Goal: Find specific page/section

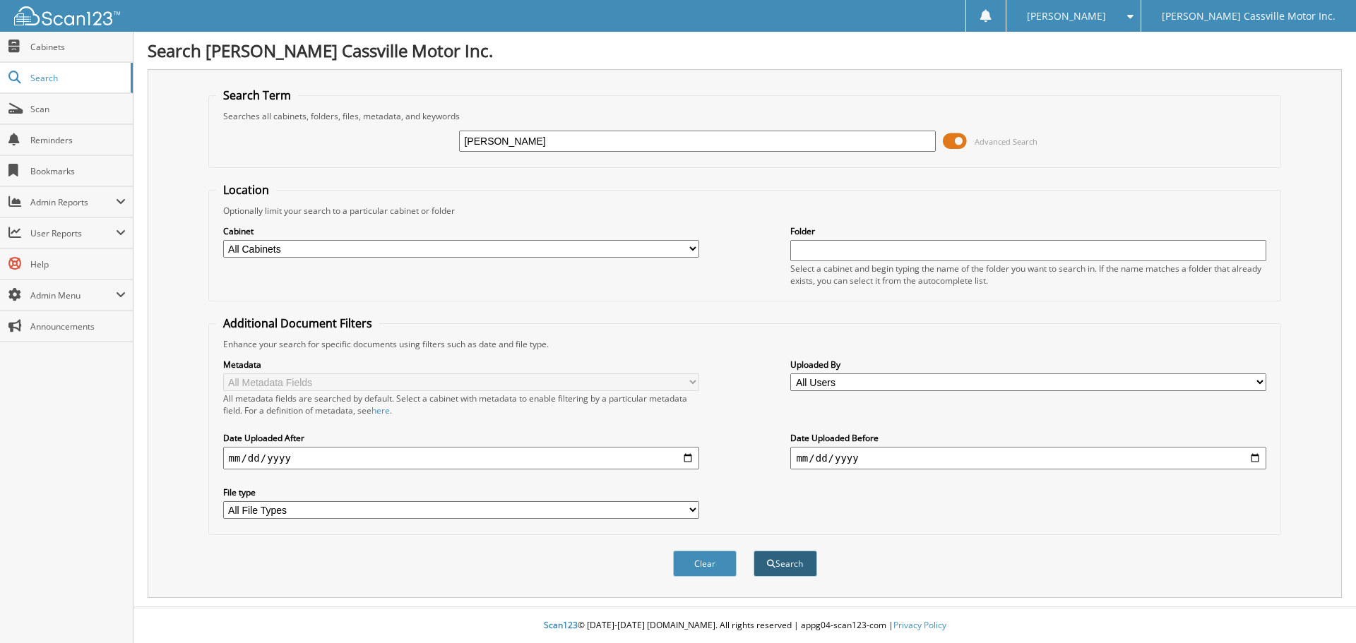
type input "[PERSON_NAME]"
click at [774, 556] on button "Search" at bounding box center [785, 564] width 64 height 26
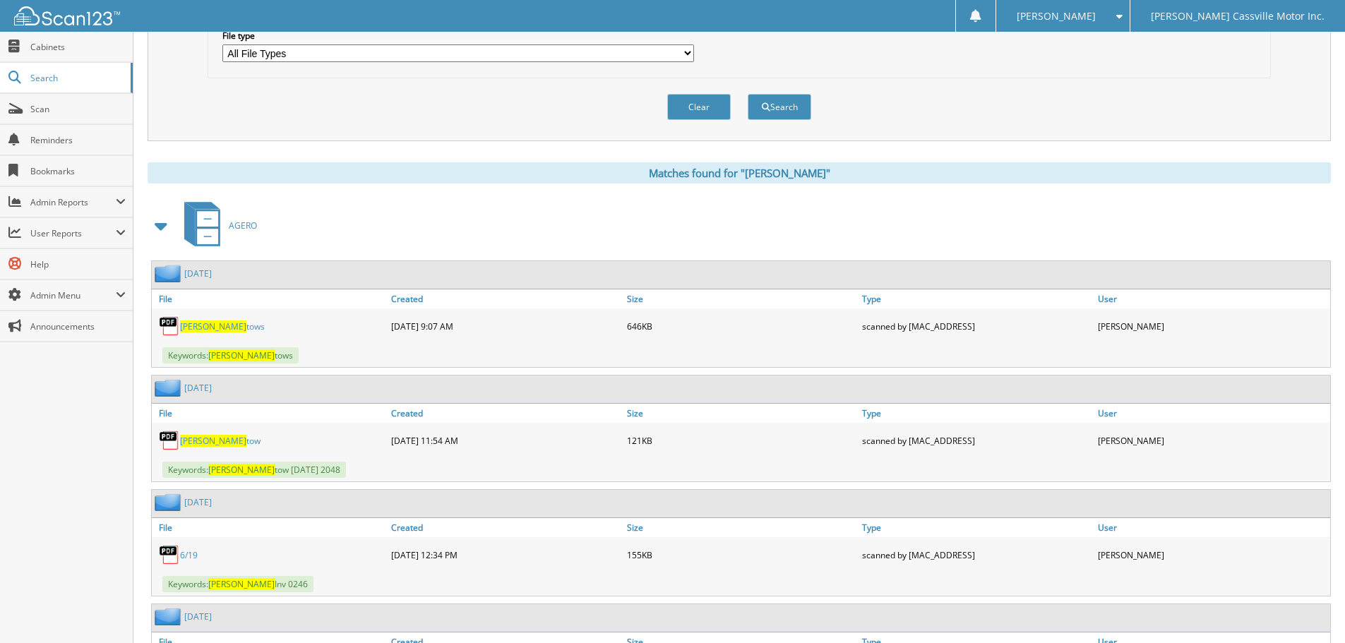
scroll to position [494, 0]
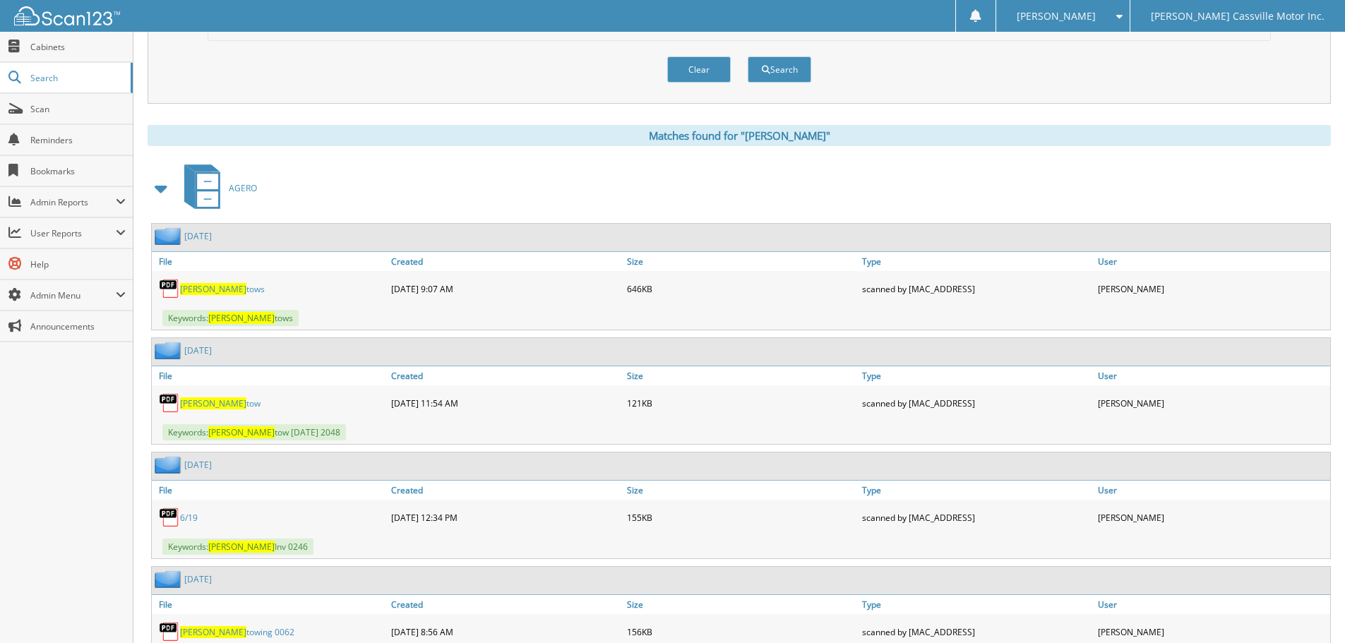
click at [158, 187] on span at bounding box center [162, 188] width 20 height 25
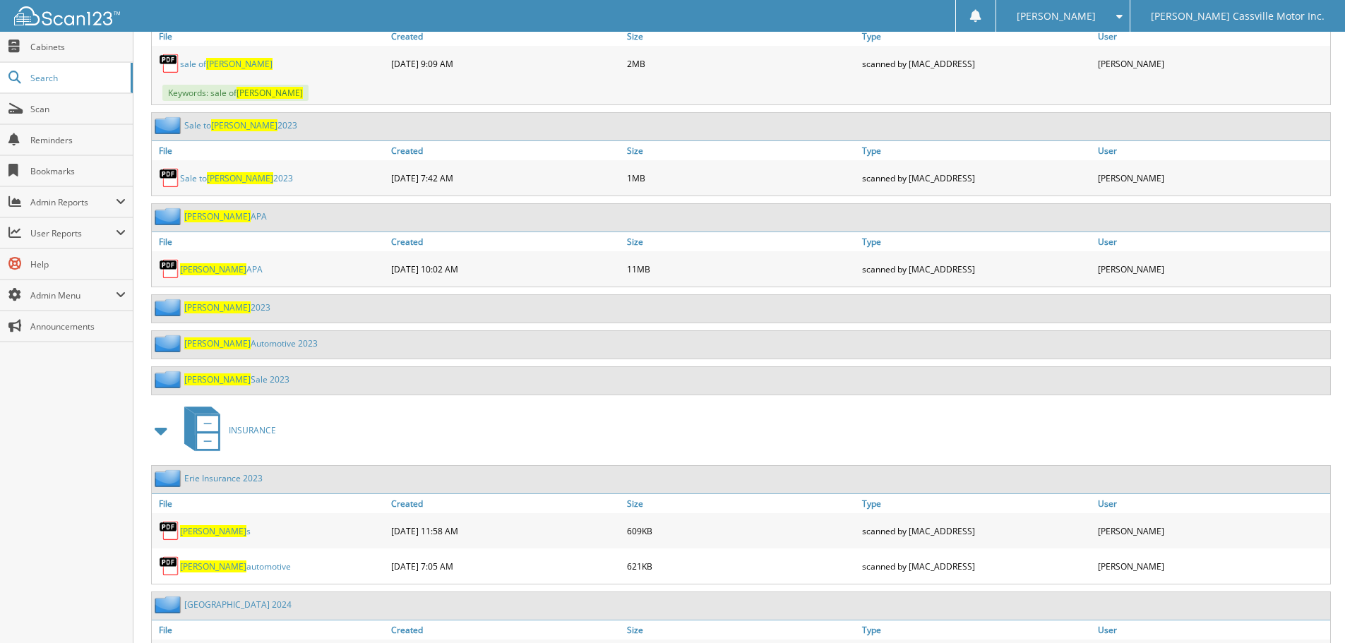
scroll to position [777, 0]
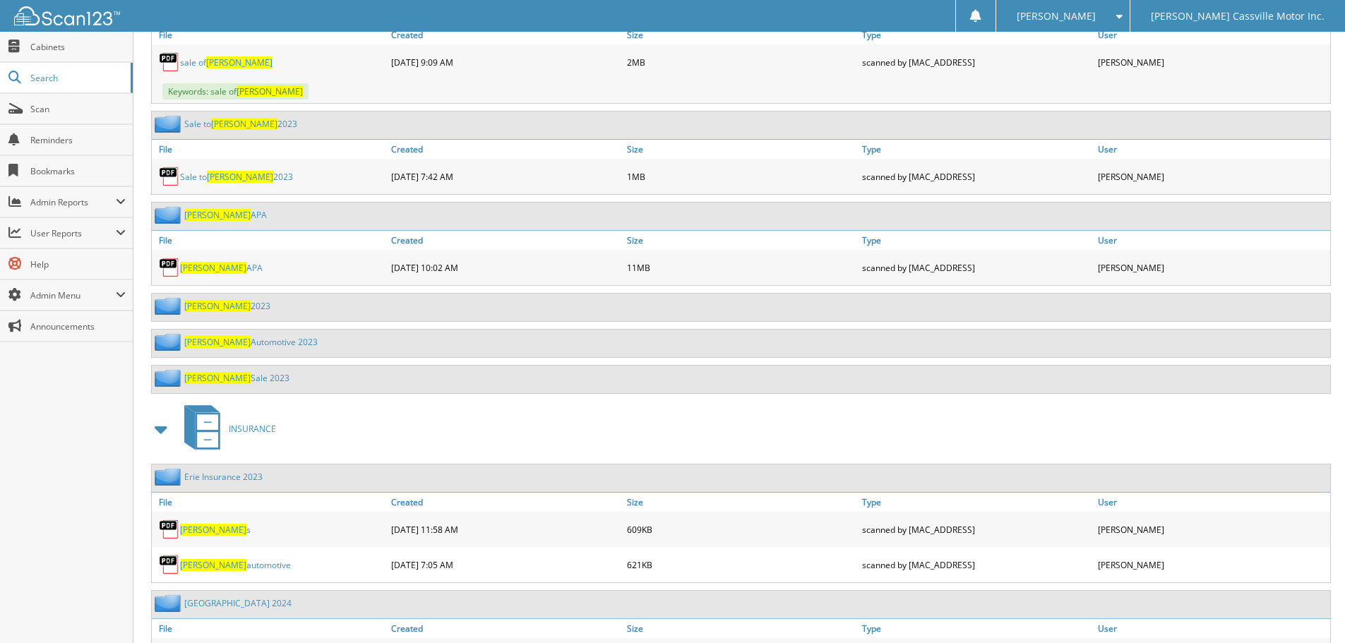
click at [160, 426] on span at bounding box center [162, 429] width 20 height 25
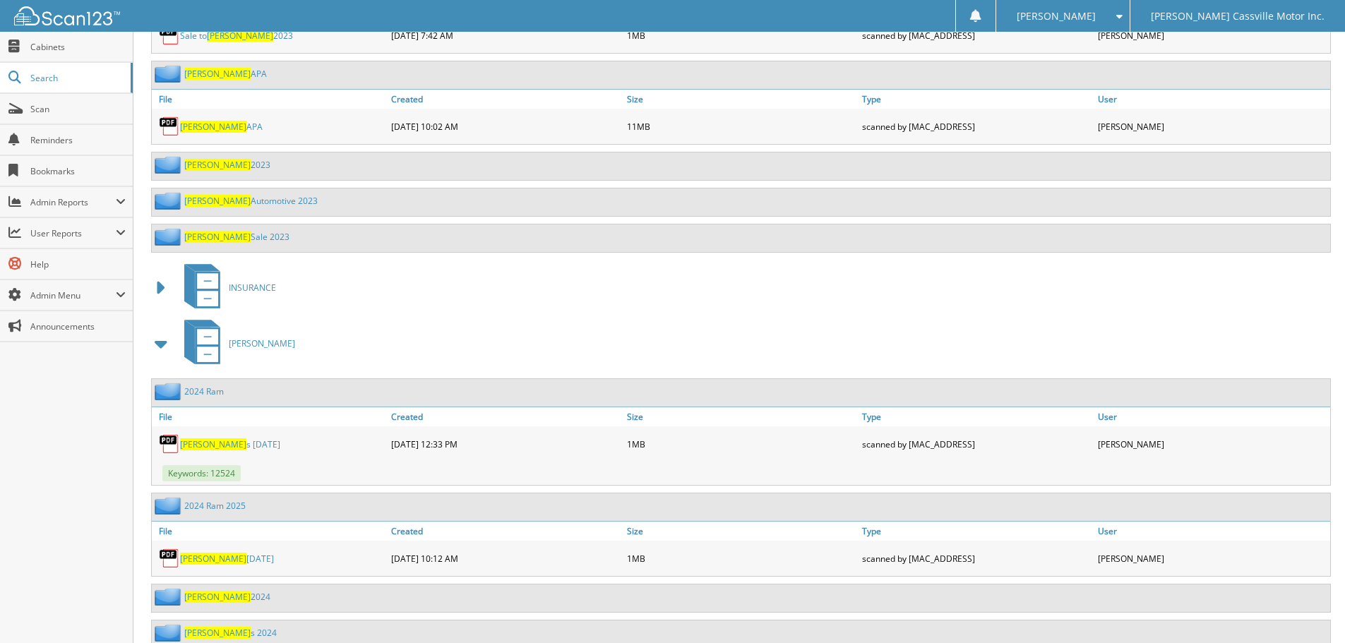
scroll to position [988, 0]
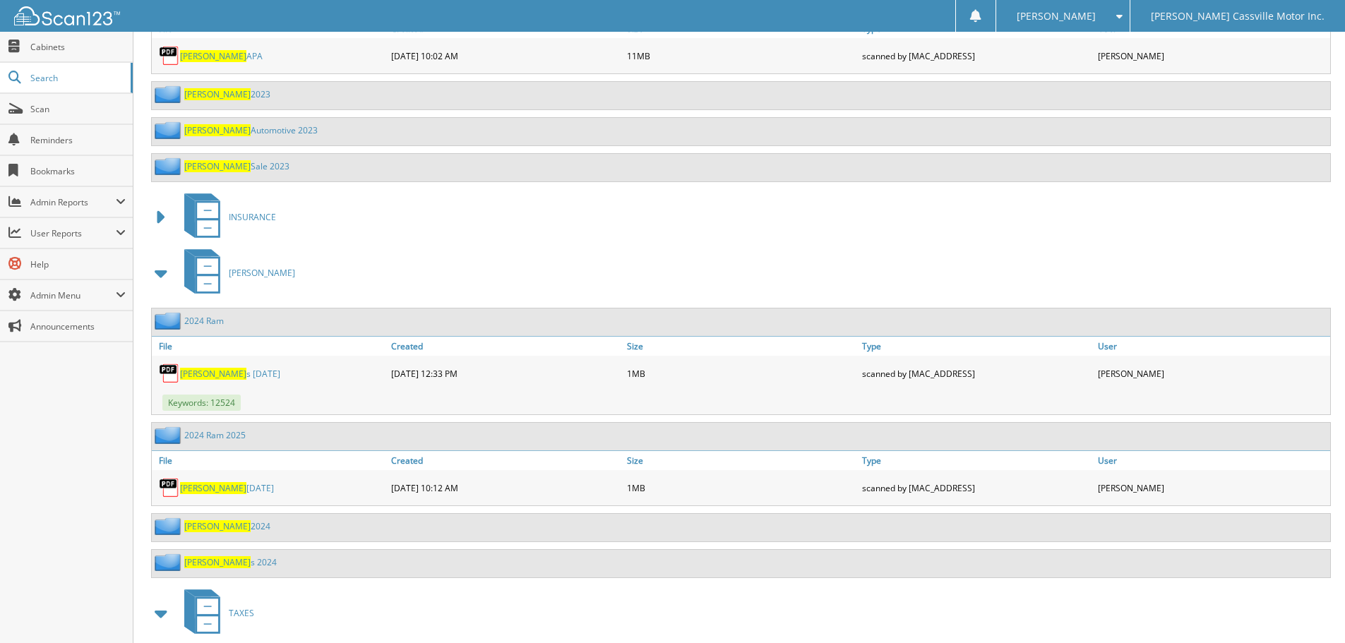
click at [162, 274] on span at bounding box center [162, 273] width 20 height 25
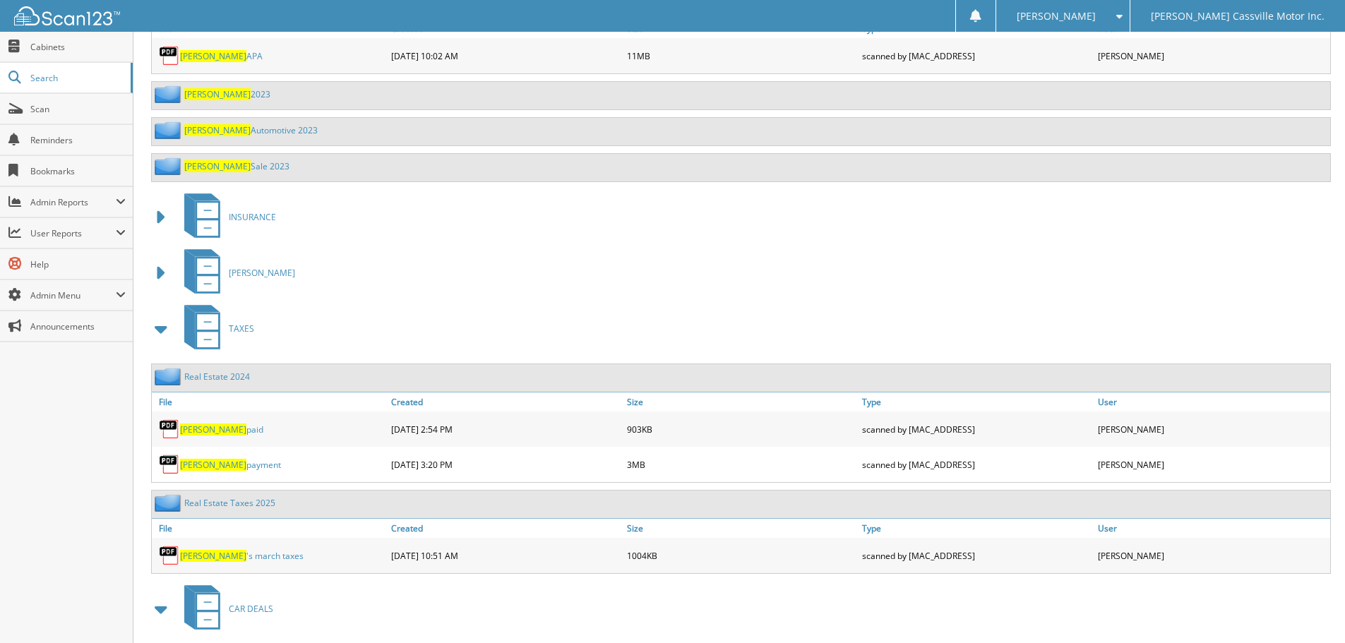
click at [165, 329] on span at bounding box center [162, 328] width 20 height 25
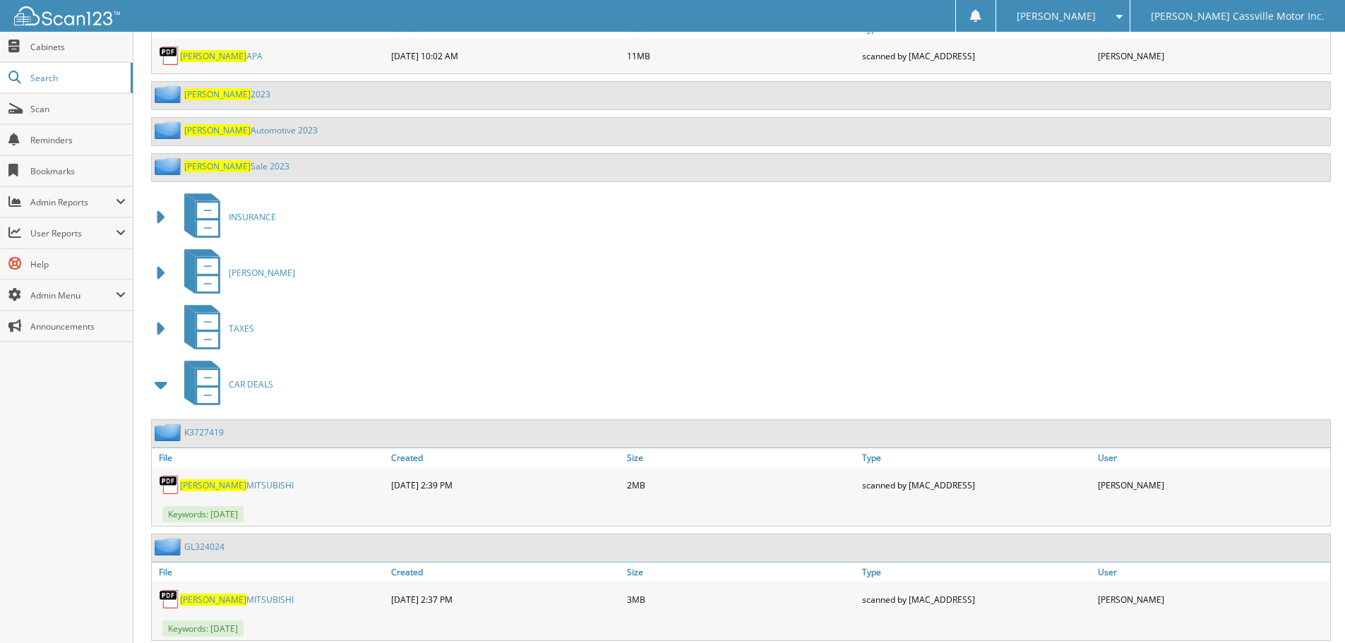
click at [168, 385] on span at bounding box center [162, 384] width 20 height 25
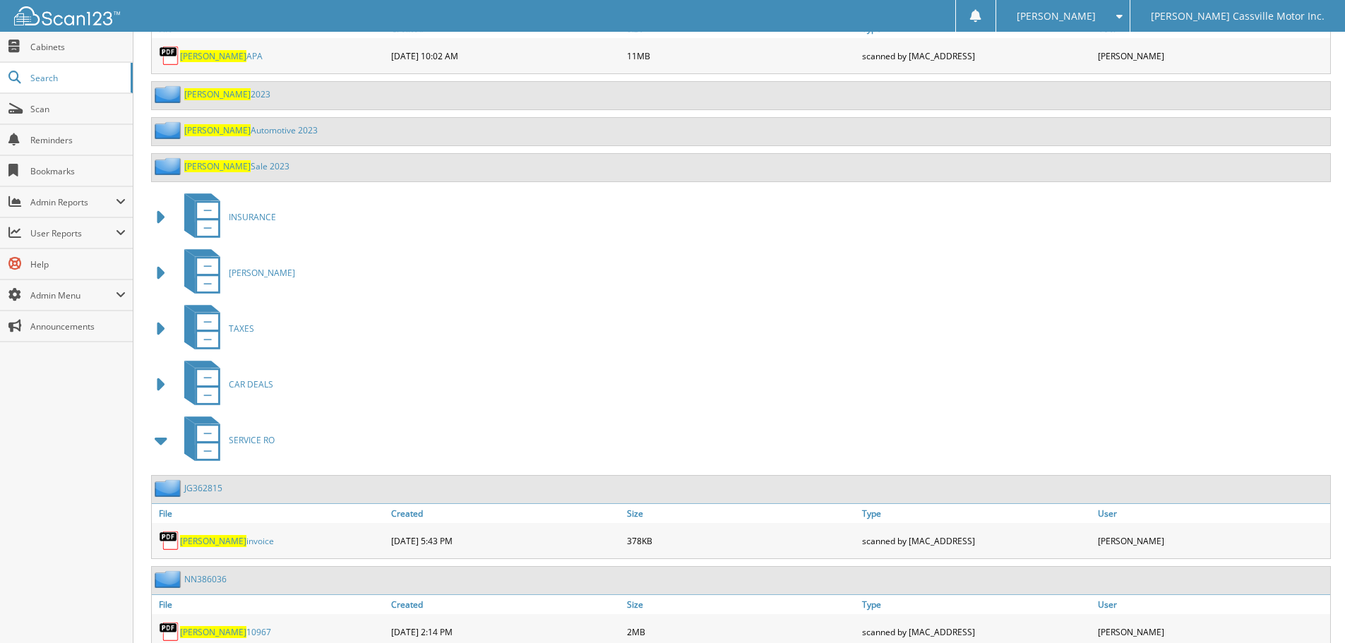
click at [162, 436] on span at bounding box center [162, 440] width 20 height 25
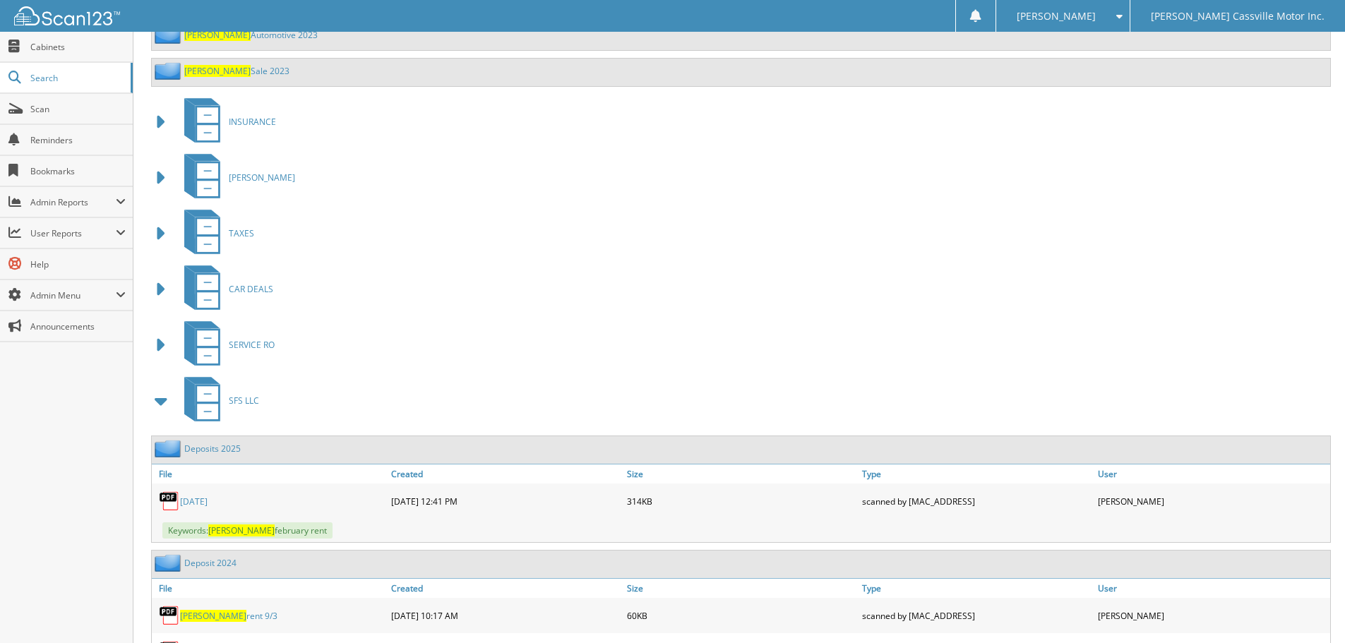
scroll to position [1130, 0]
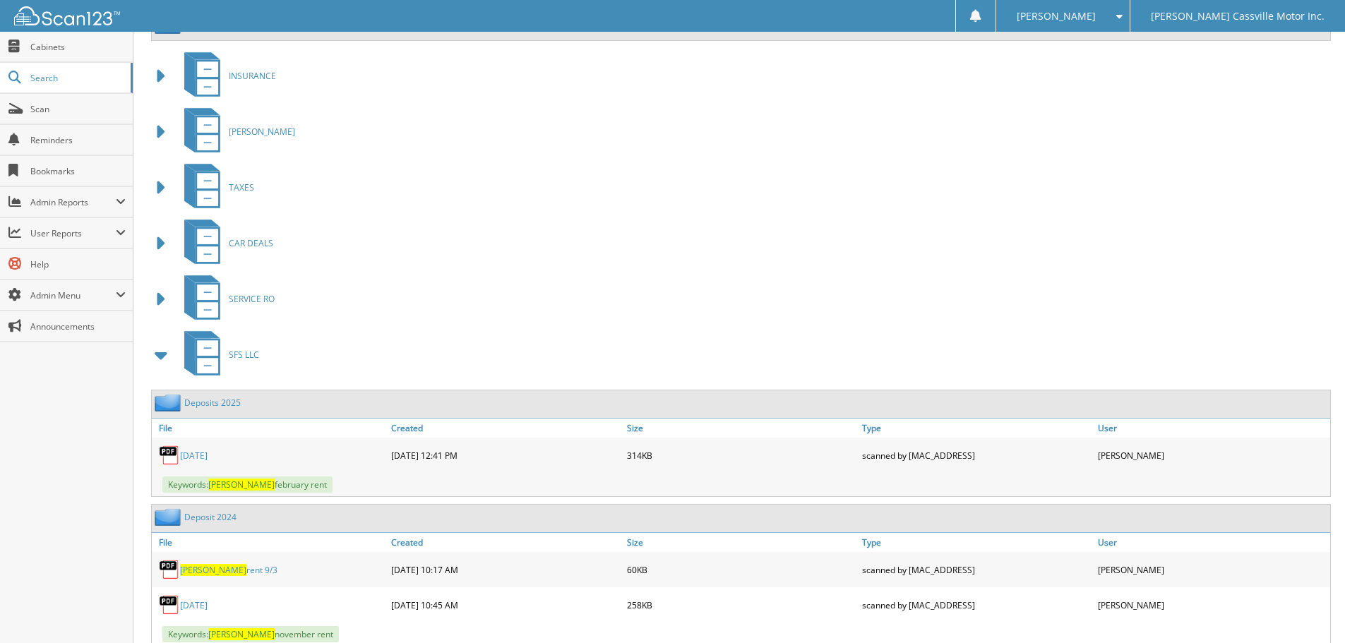
click at [164, 354] on span at bounding box center [162, 354] width 20 height 25
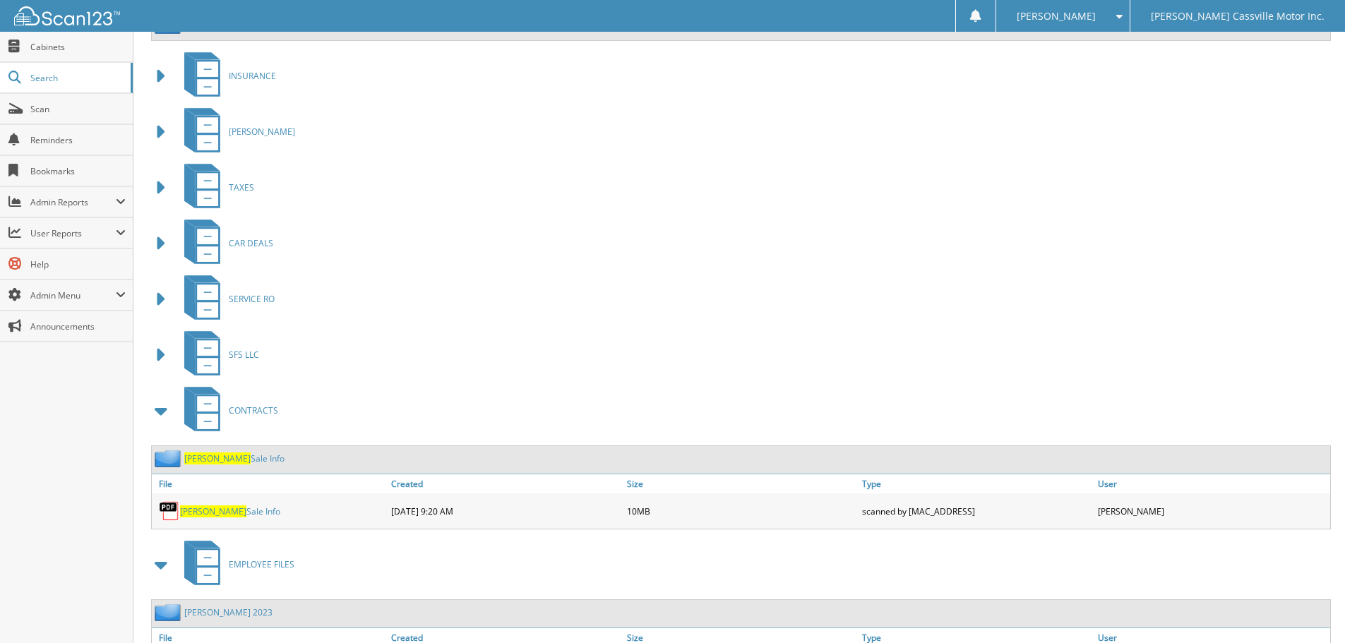
click at [236, 508] on link "Stuckey Sale Info" at bounding box center [230, 512] width 100 height 12
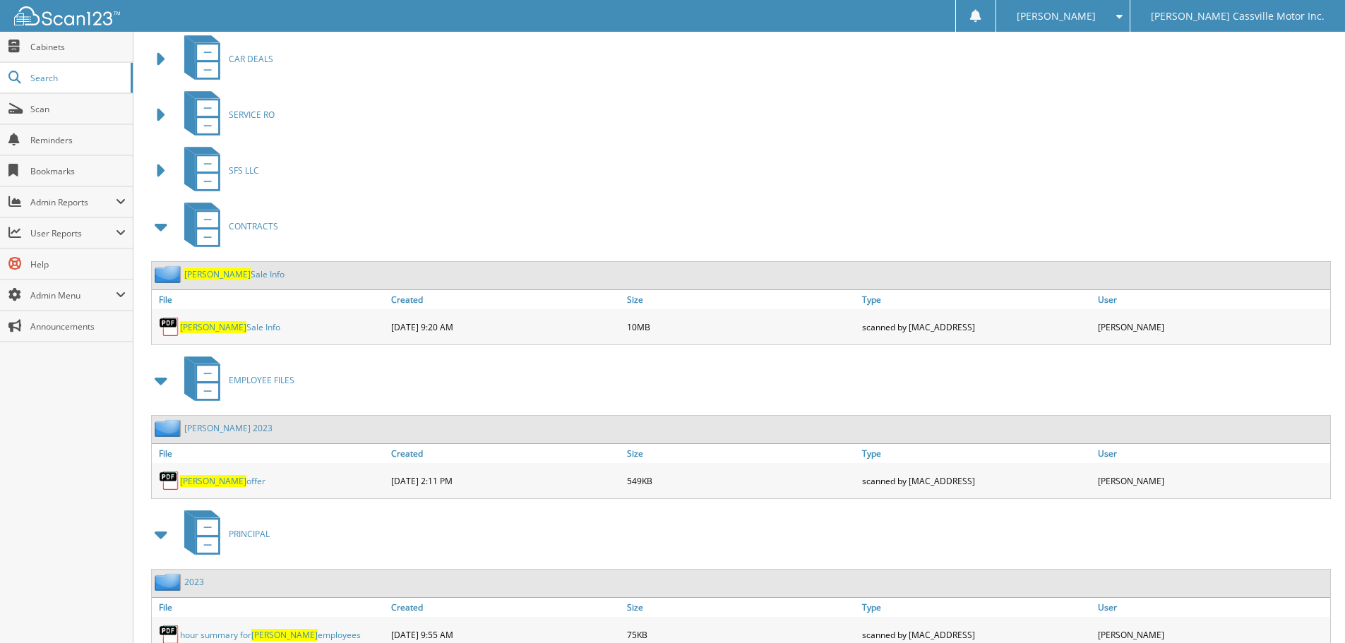
scroll to position [1341, 0]
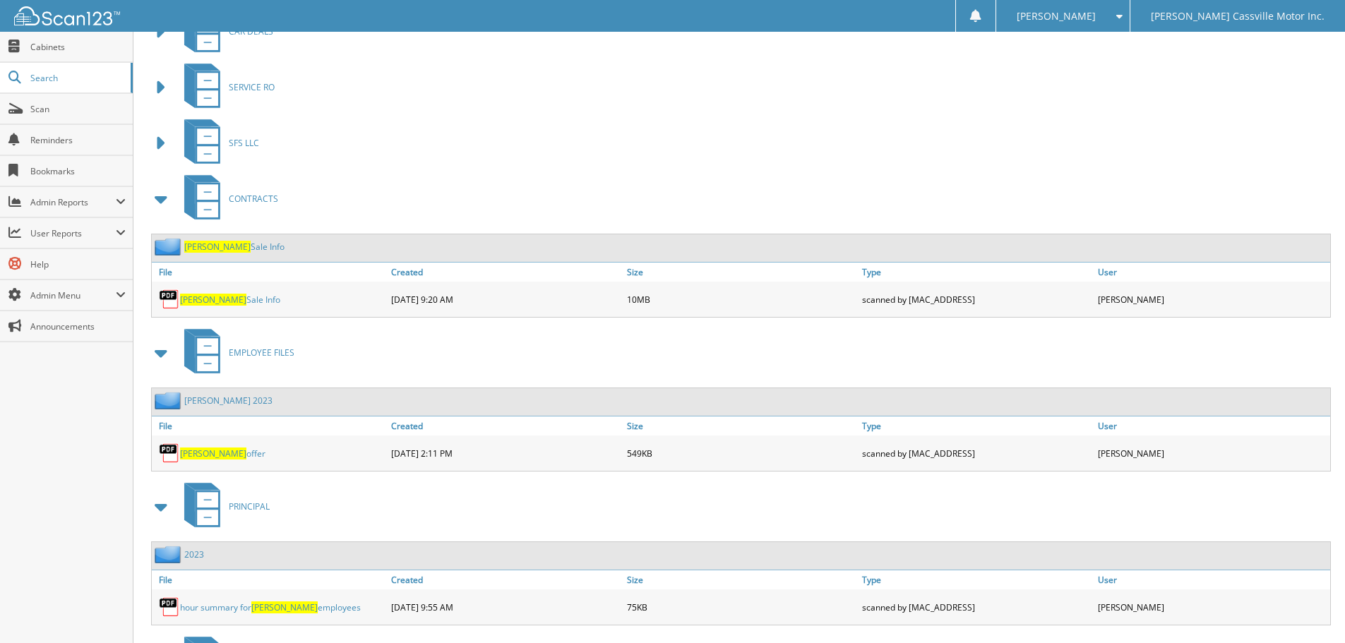
click at [162, 356] on span at bounding box center [162, 352] width 20 height 25
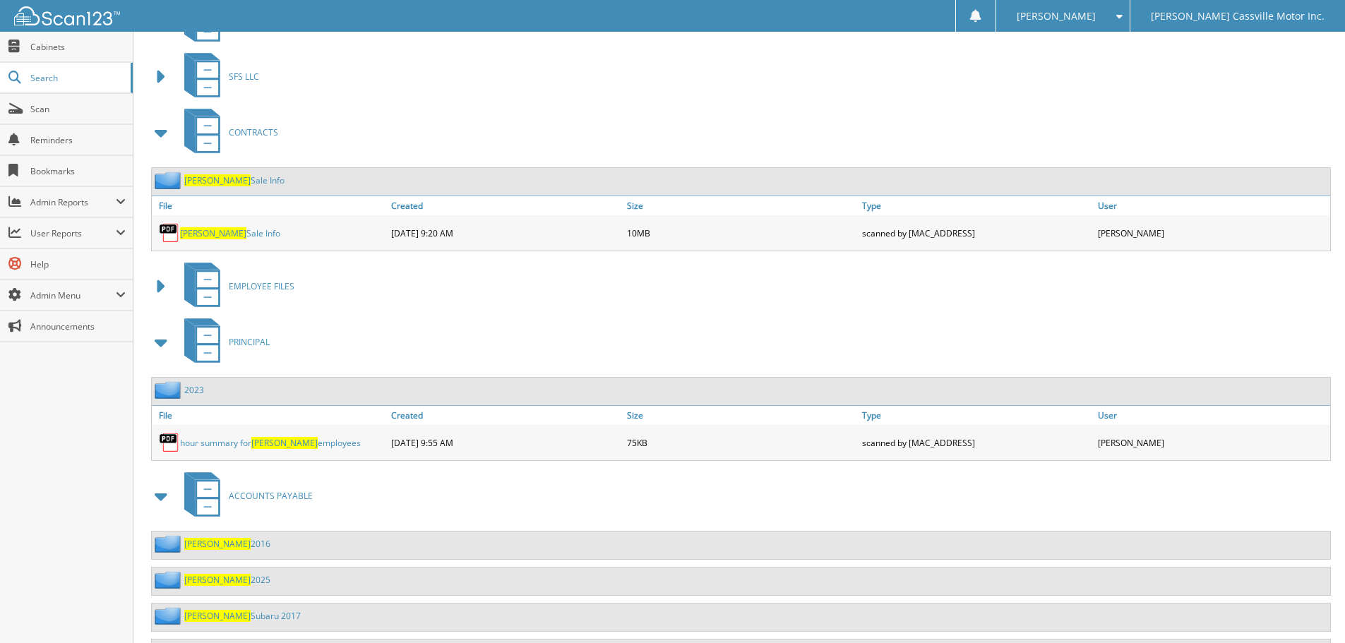
scroll to position [1236, 0]
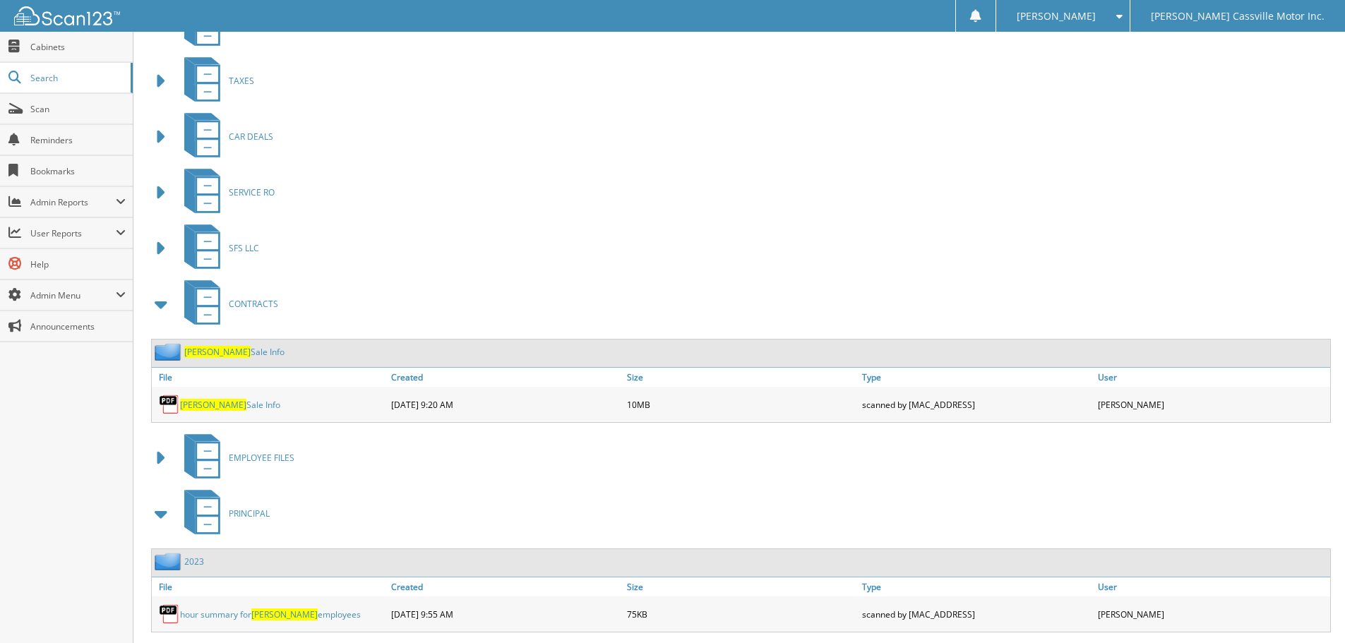
click at [221, 408] on link "Stuckey Sale Info" at bounding box center [230, 405] width 100 height 12
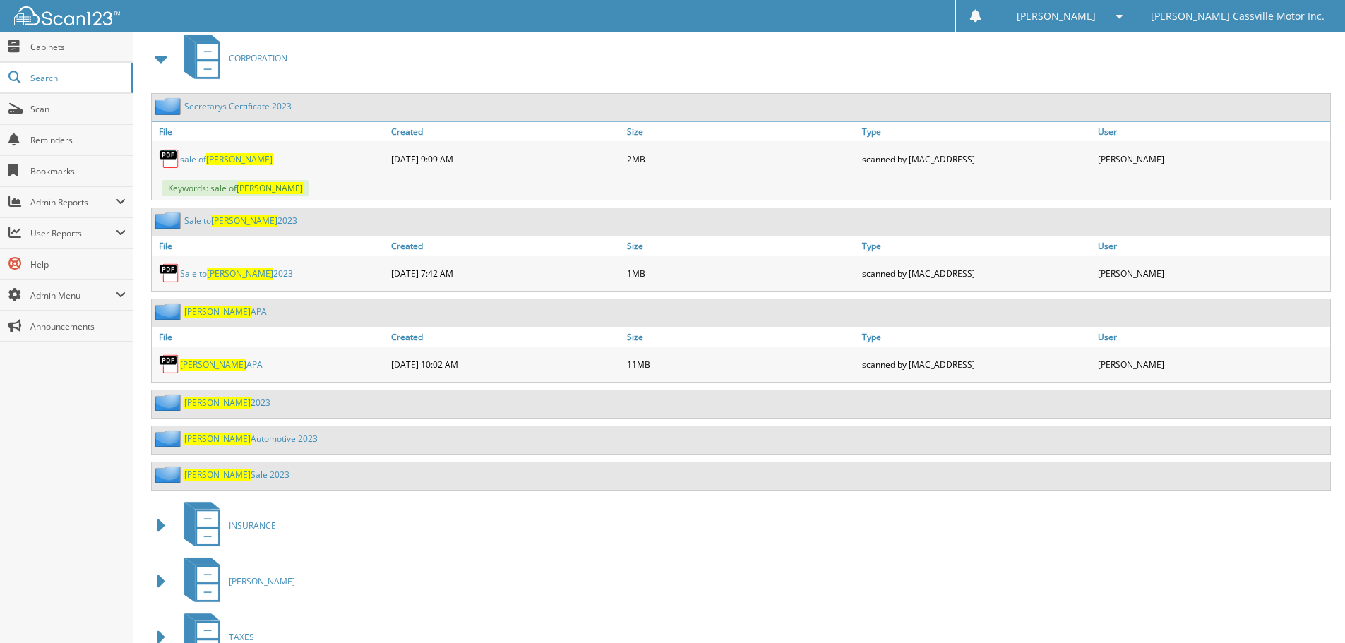
scroll to position [671, 0]
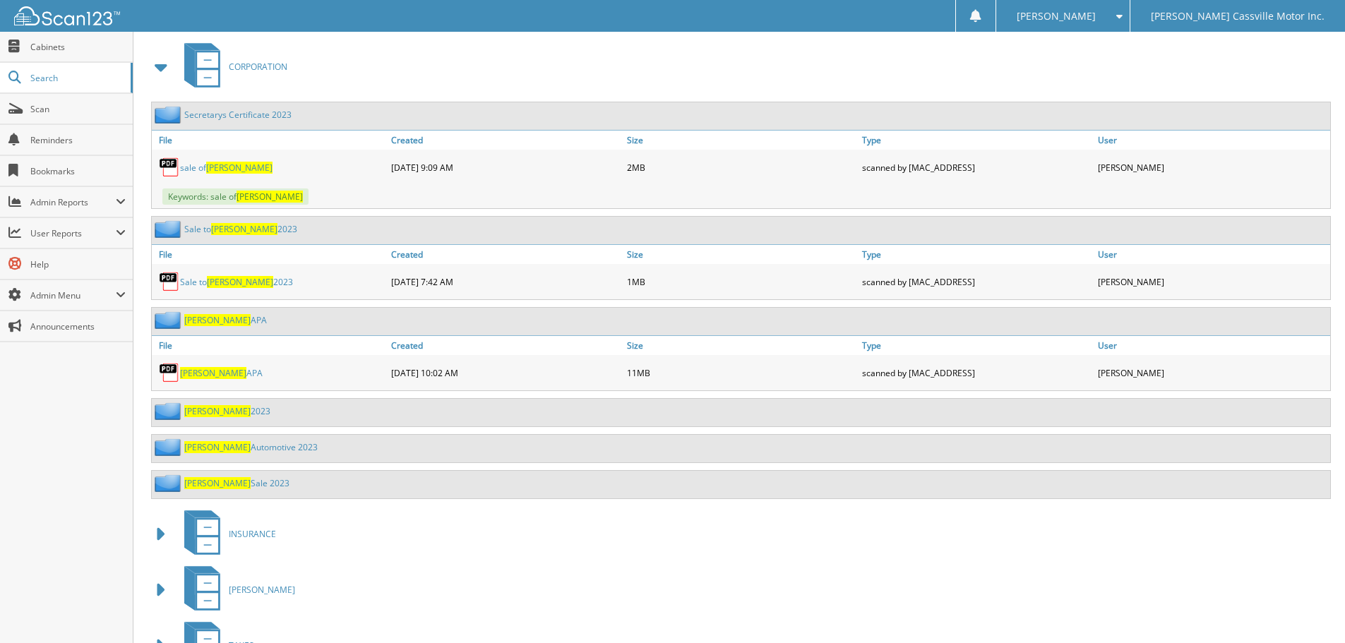
click at [220, 170] on span "[PERSON_NAME]" at bounding box center [239, 168] width 66 height 12
click at [229, 282] on span "Stuckey" at bounding box center [240, 282] width 66 height 12
